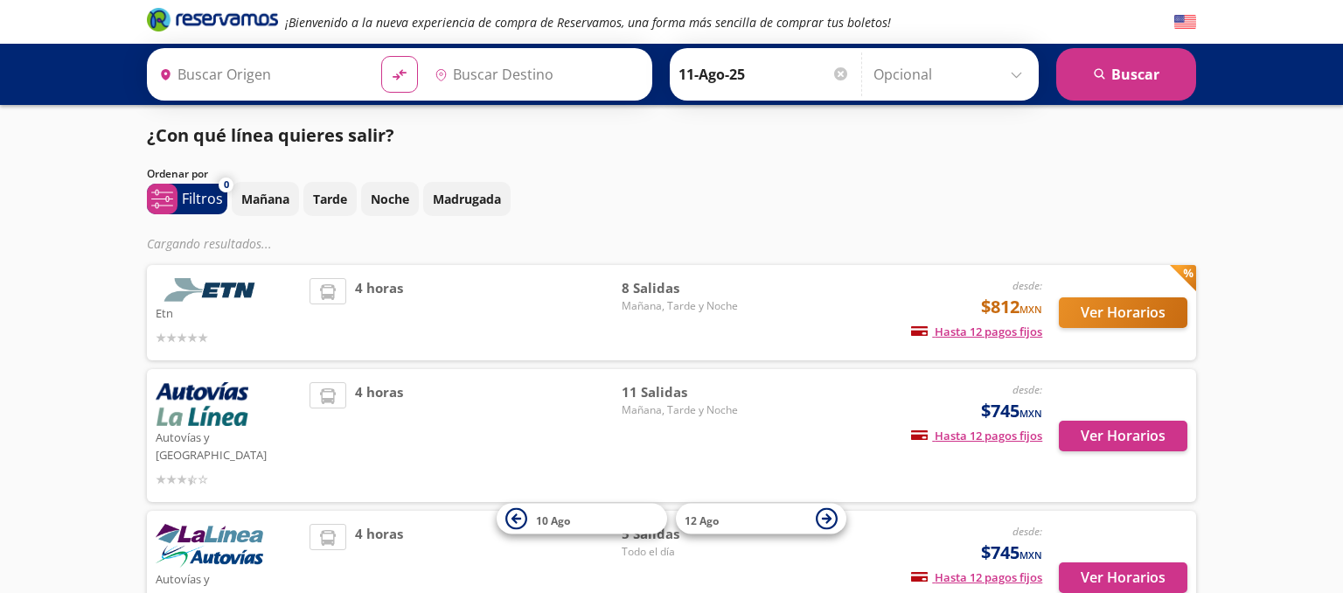
type input "[GEOGRAPHIC_DATA], [GEOGRAPHIC_DATA]"
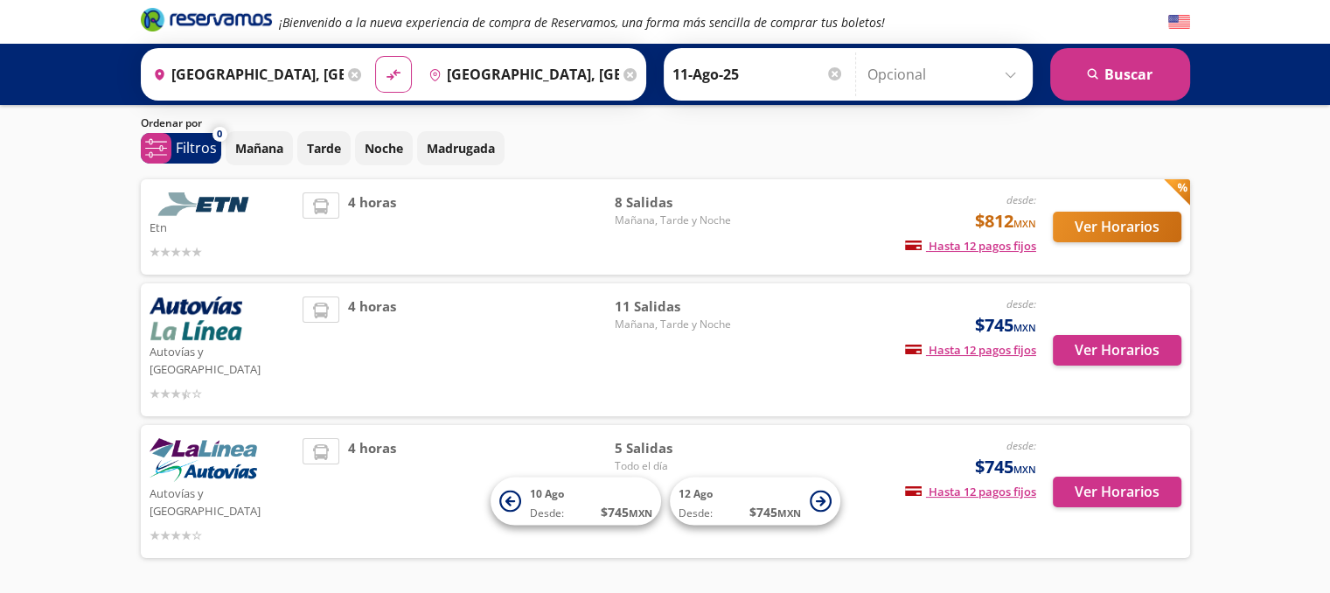
scroll to position [77, 0]
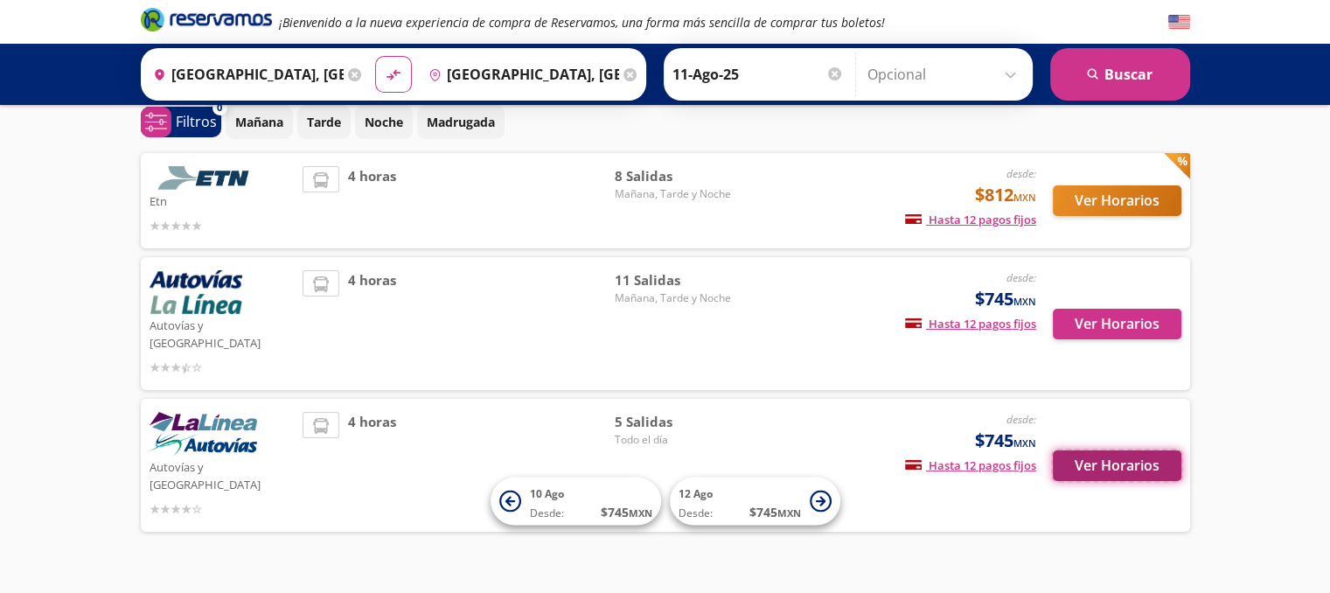
click at [1084, 450] on button "Ver Horarios" at bounding box center [1117, 465] width 129 height 31
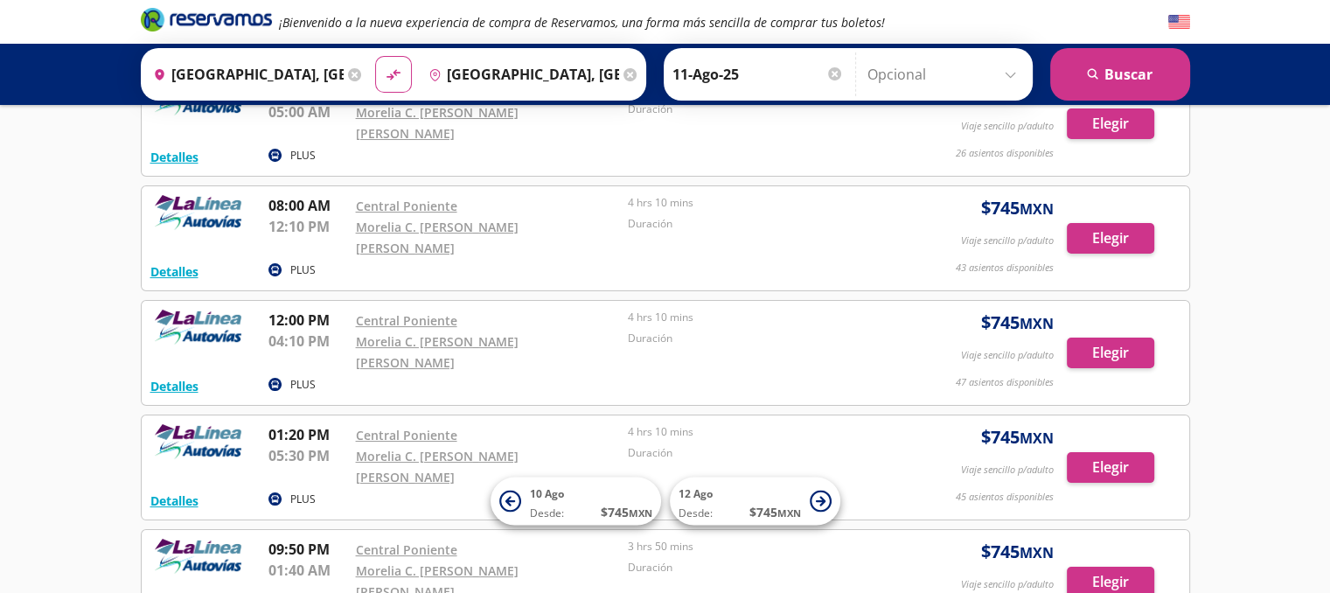
scroll to position [234, 0]
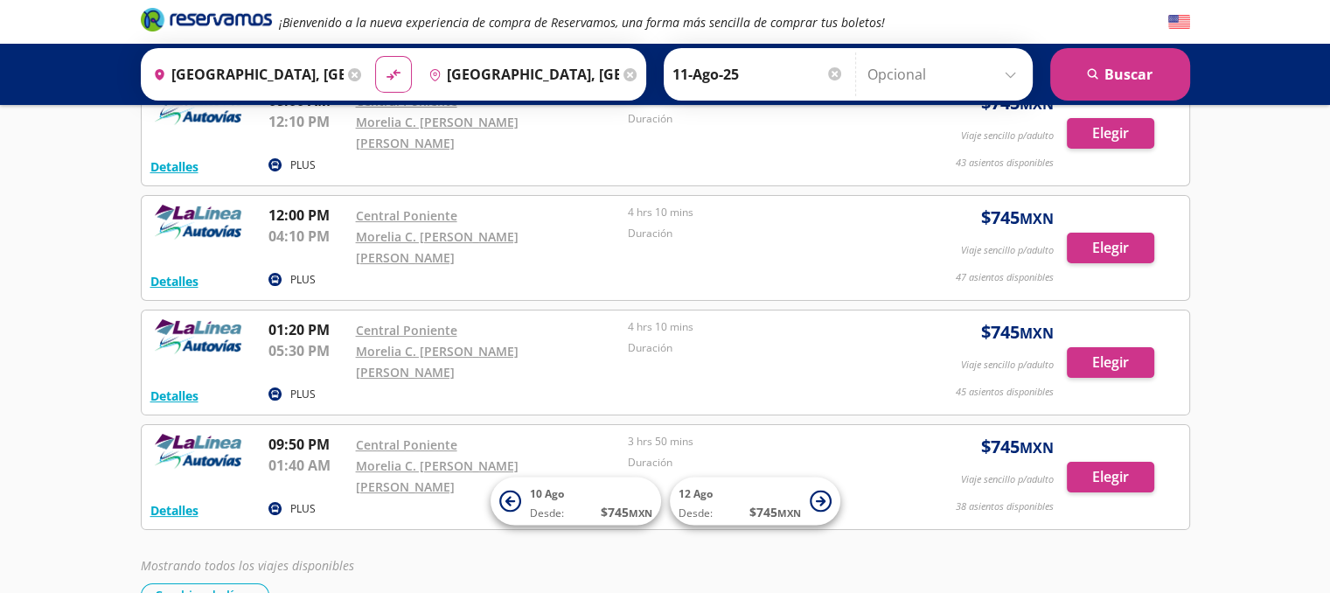
click at [864, 434] on div "3 hrs 50 mins" at bounding box center [760, 444] width 264 height 21
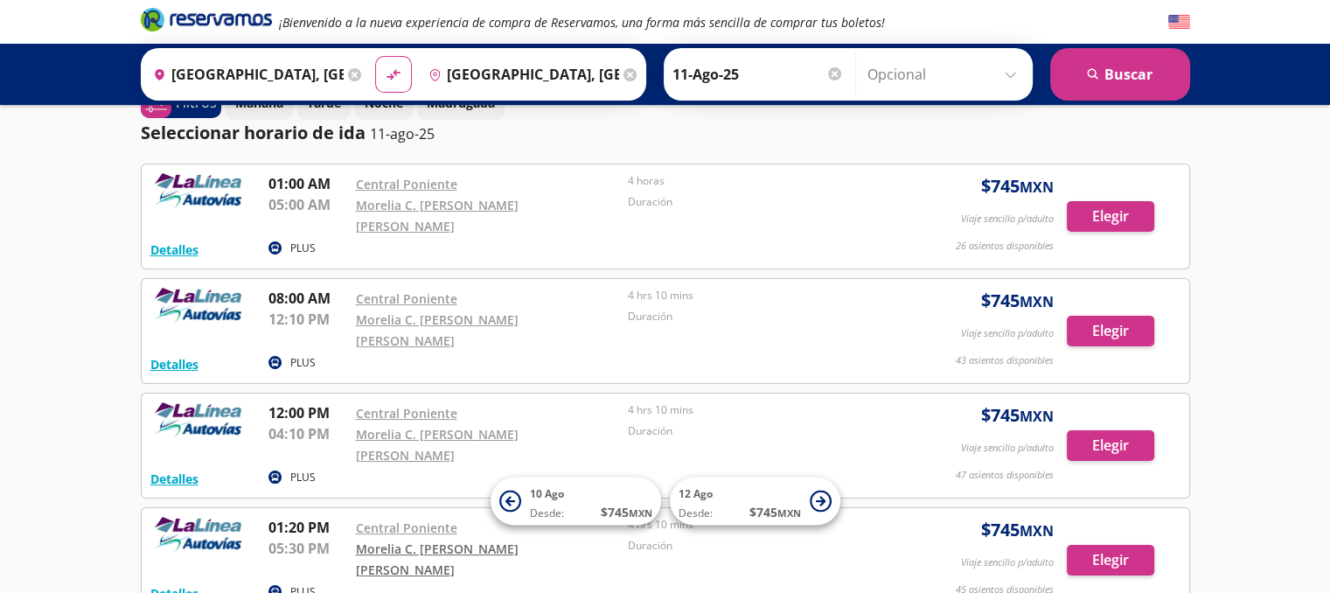
scroll to position [0, 0]
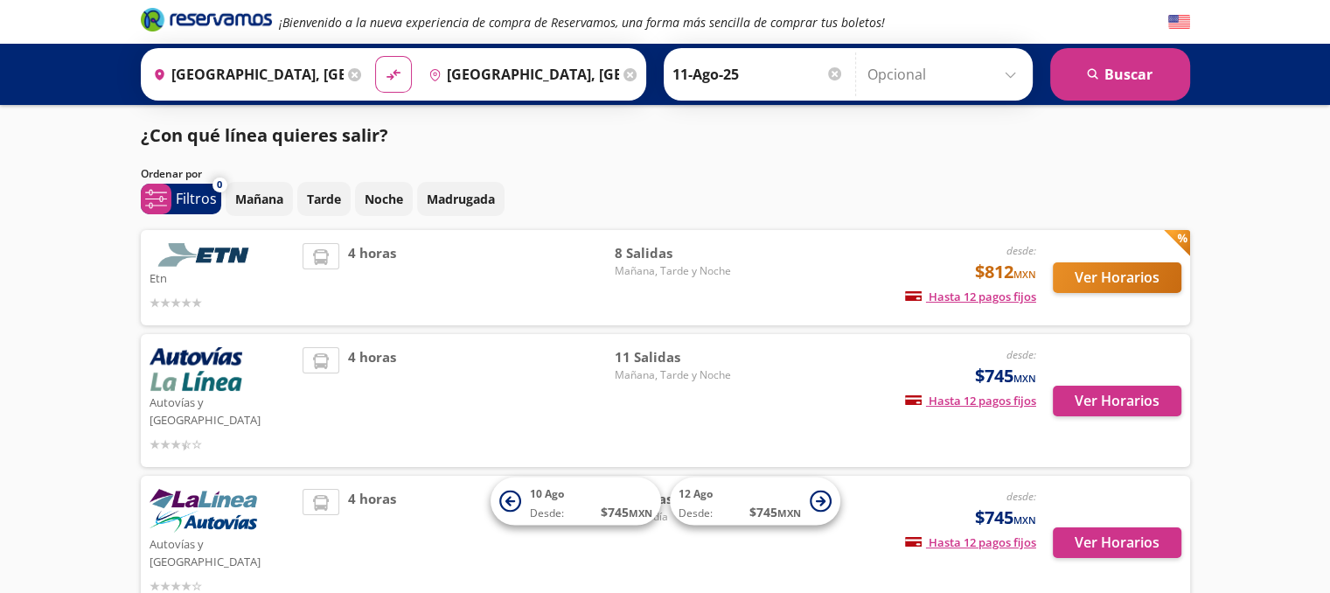
scroll to position [77, 0]
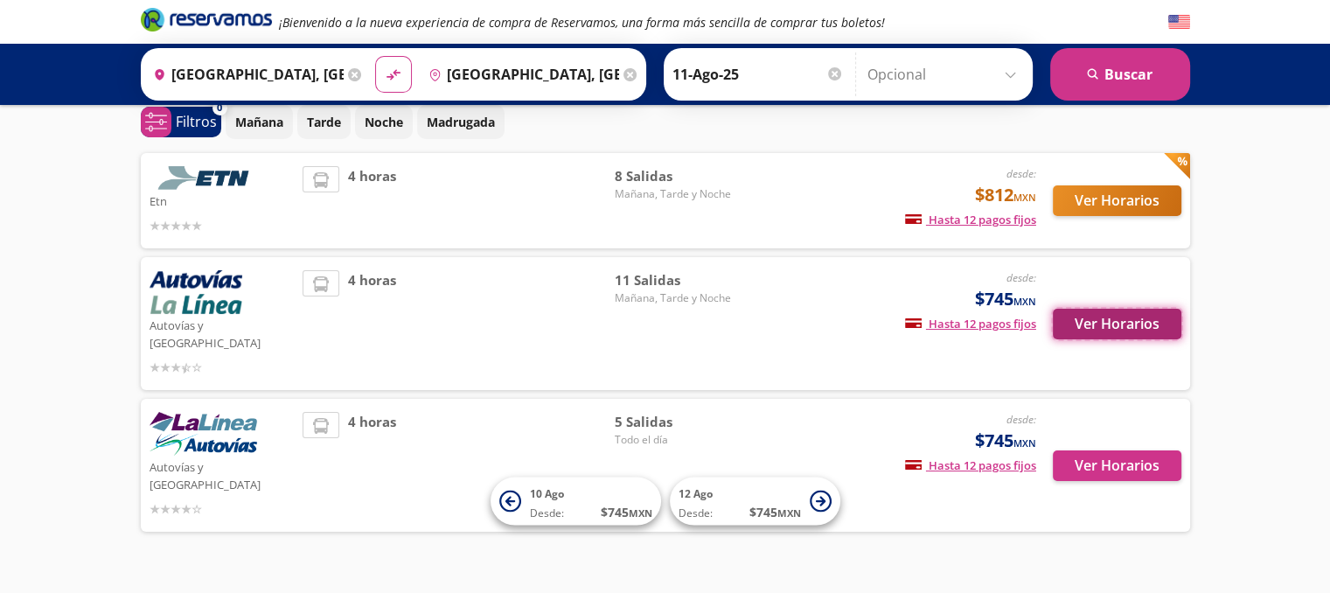
click at [1119, 321] on button "Ver Horarios" at bounding box center [1117, 324] width 129 height 31
